Goal: Find specific page/section: Find specific page/section

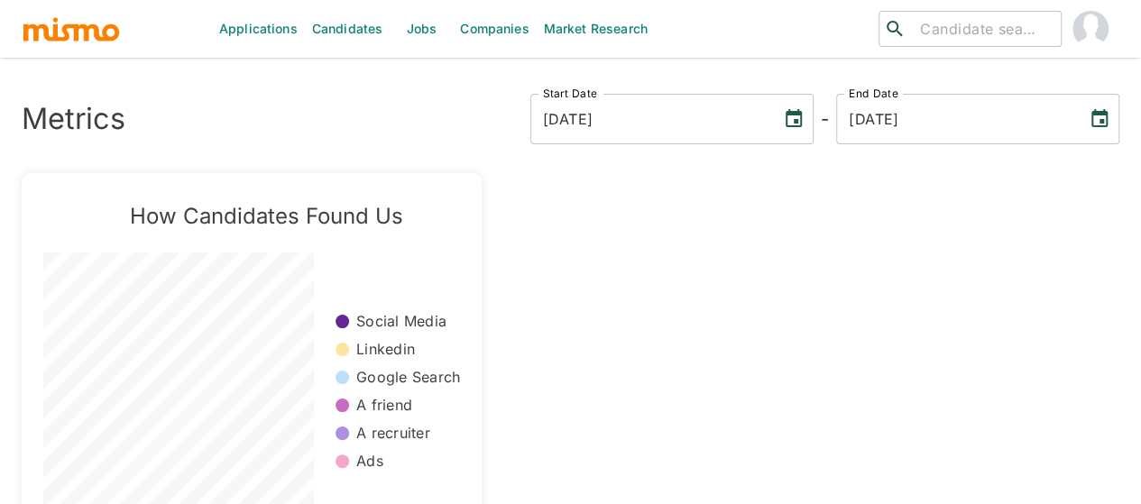
click at [419, 26] on link "Jobs" at bounding box center [421, 29] width 63 height 58
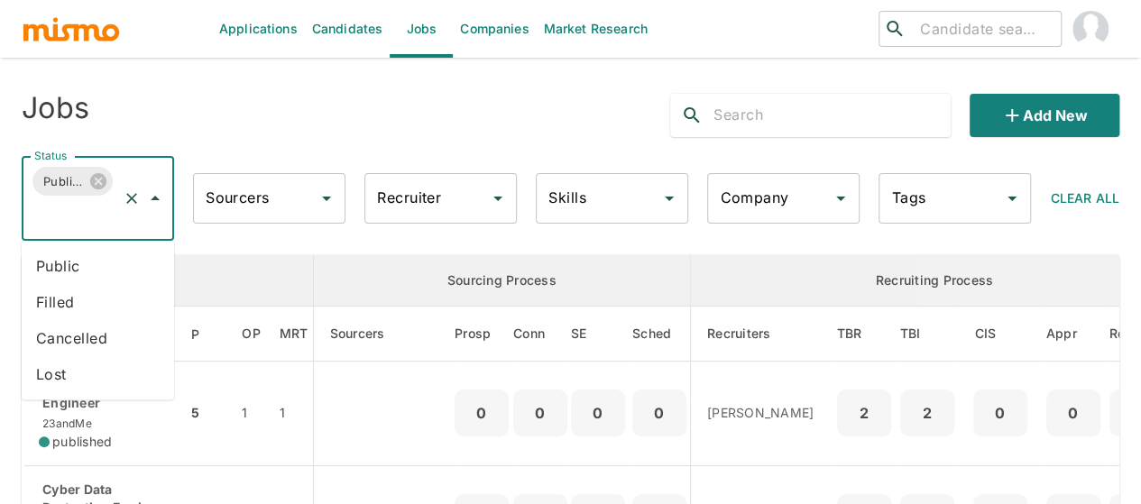
click at [69, 256] on li "Public" at bounding box center [98, 266] width 152 height 36
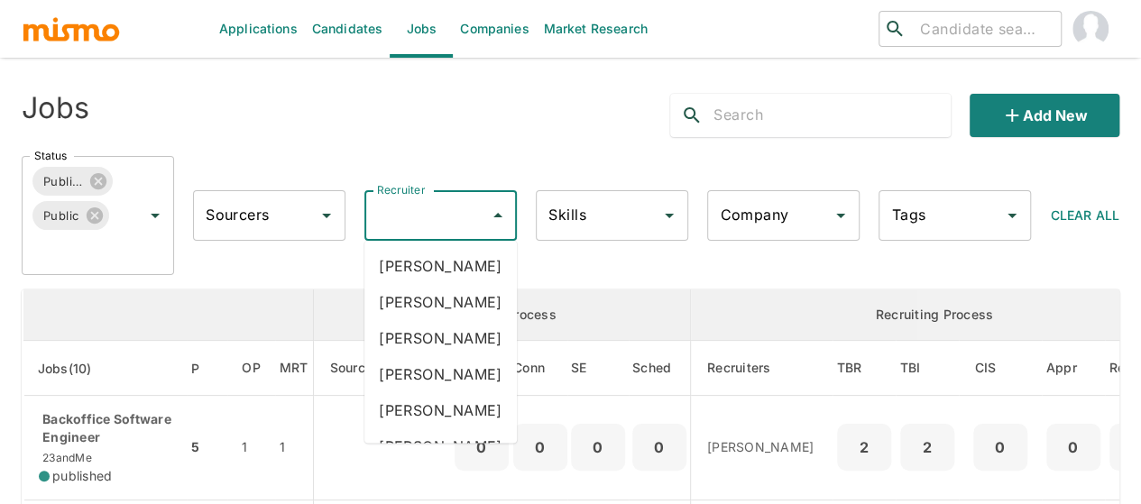
click at [403, 225] on input "Recruiter" at bounding box center [426, 215] width 109 height 34
type input "mai"
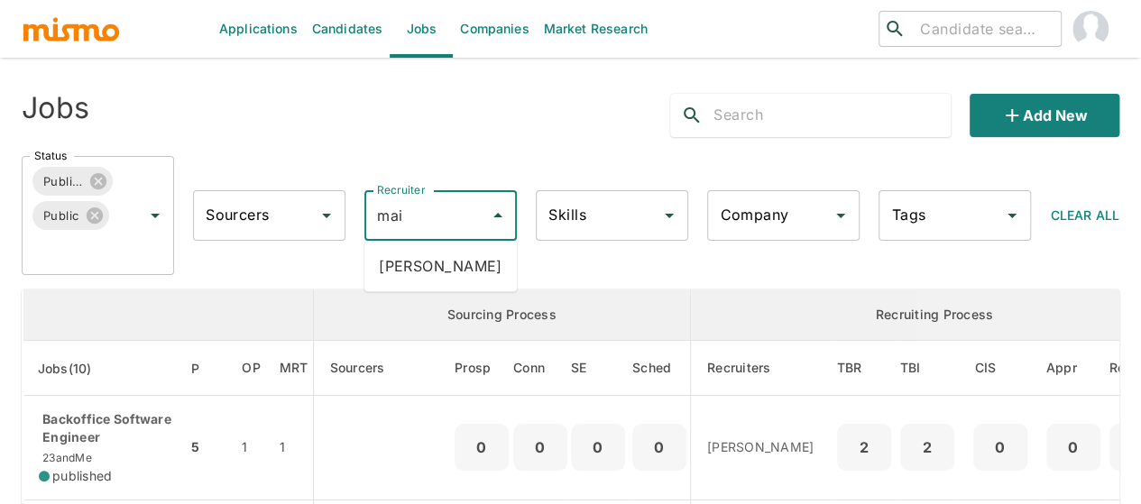
click at [409, 262] on li "[PERSON_NAME]" at bounding box center [440, 266] width 152 height 36
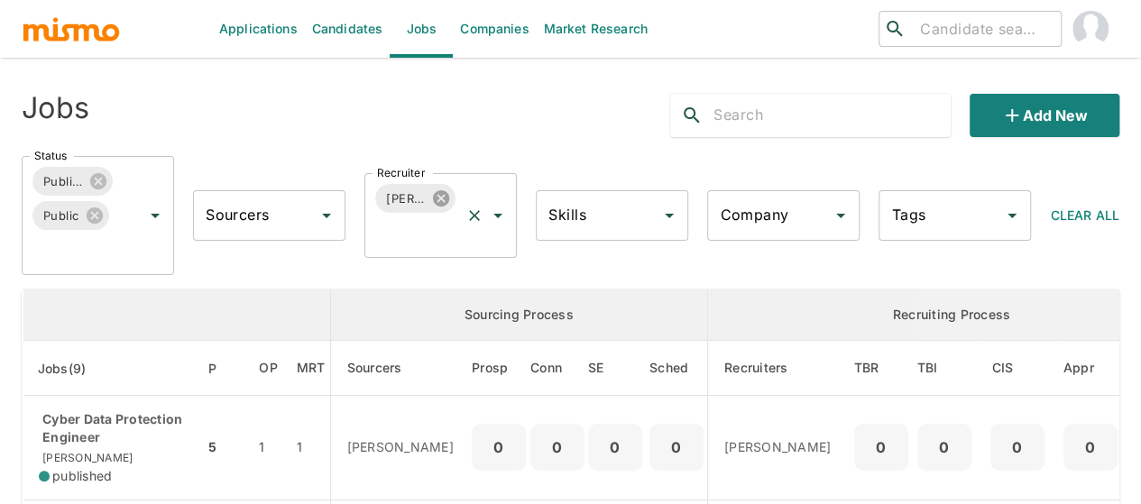
click at [444, 196] on icon at bounding box center [441, 198] width 20 height 20
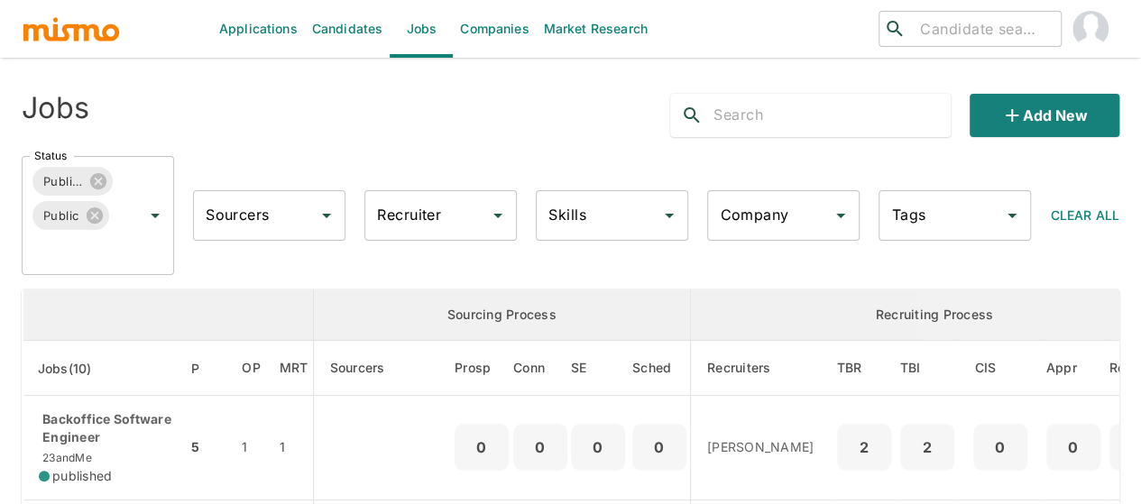
click at [404, 215] on input "Recruiter" at bounding box center [426, 215] width 109 height 34
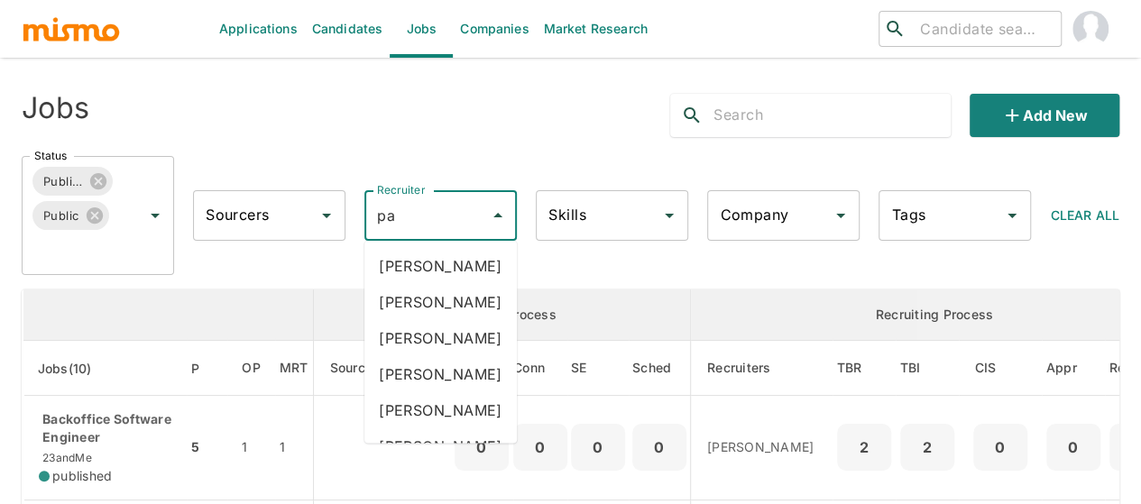
type input "pao"
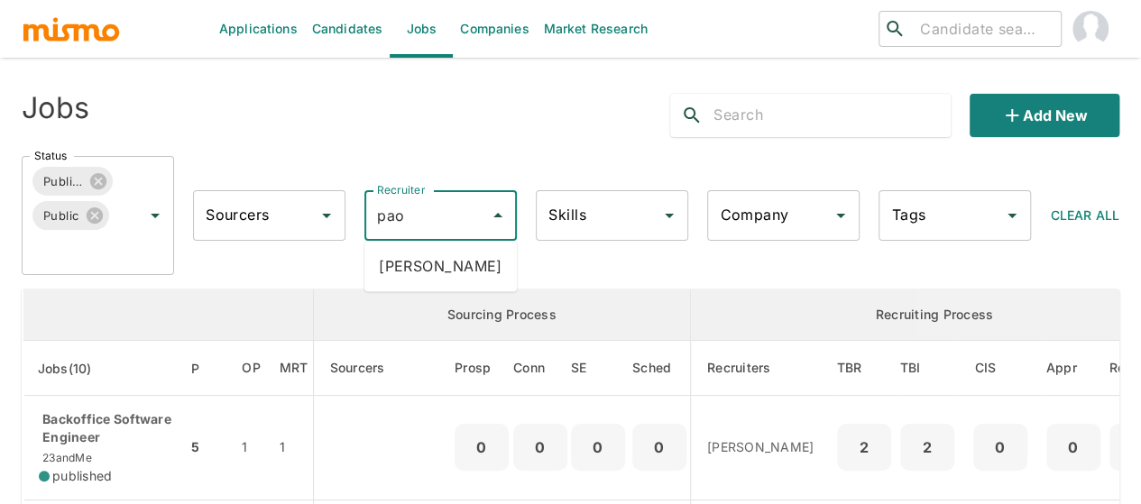
click at [408, 262] on li "[PERSON_NAME]" at bounding box center [440, 266] width 152 height 36
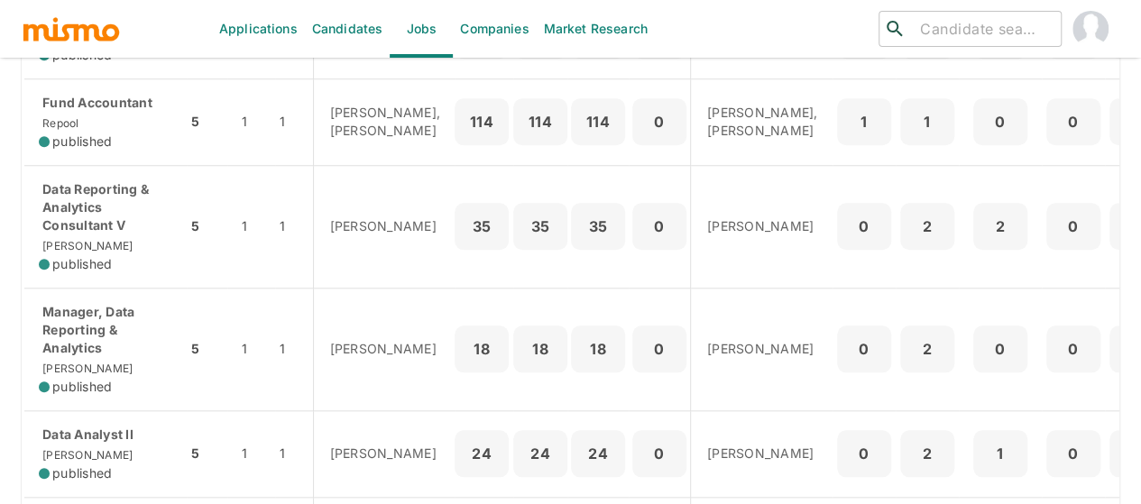
scroll to position [721, 0]
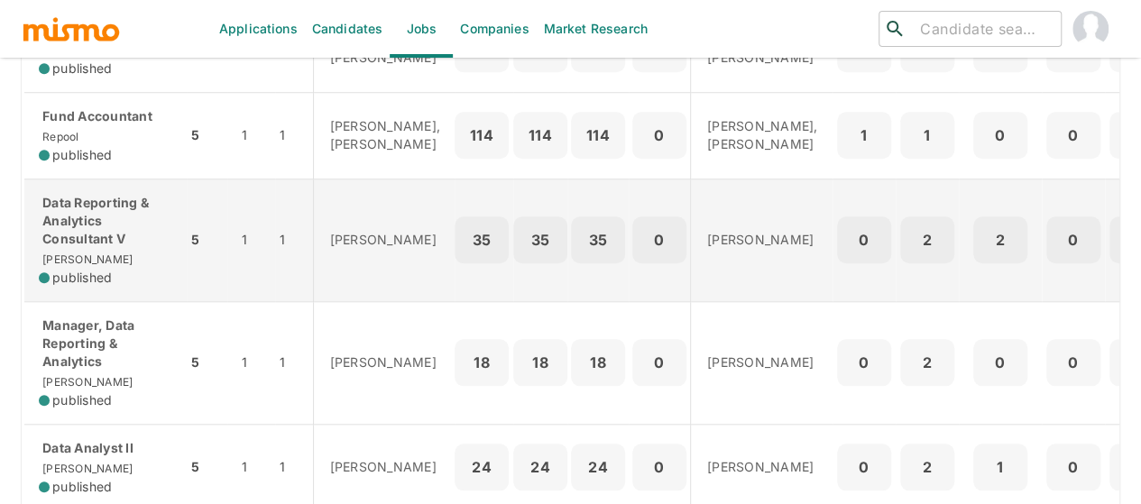
click at [82, 248] on p "Data Reporting & Analytics Consultant V" at bounding box center [105, 221] width 133 height 54
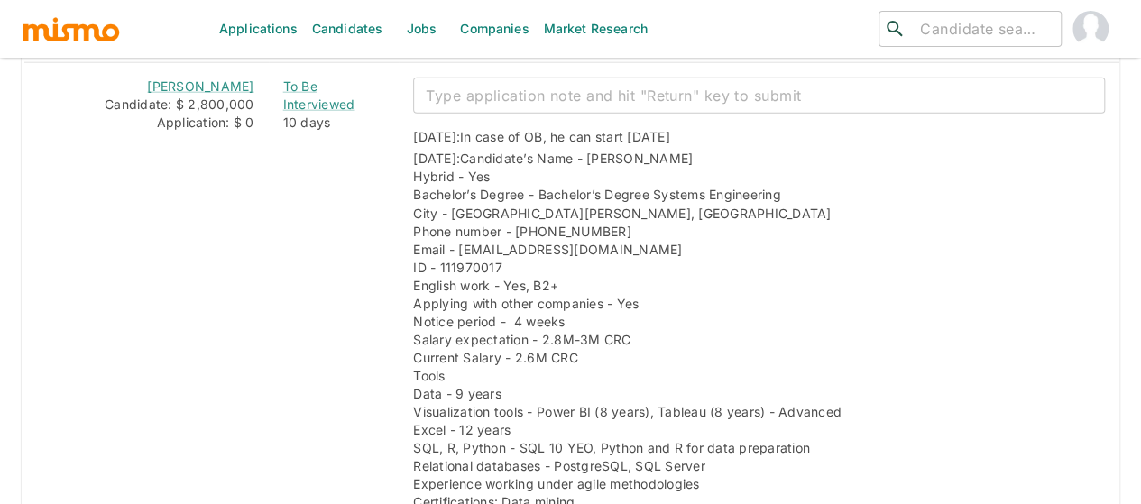
scroll to position [2263, 0]
